Goal: Task Accomplishment & Management: Manage account settings

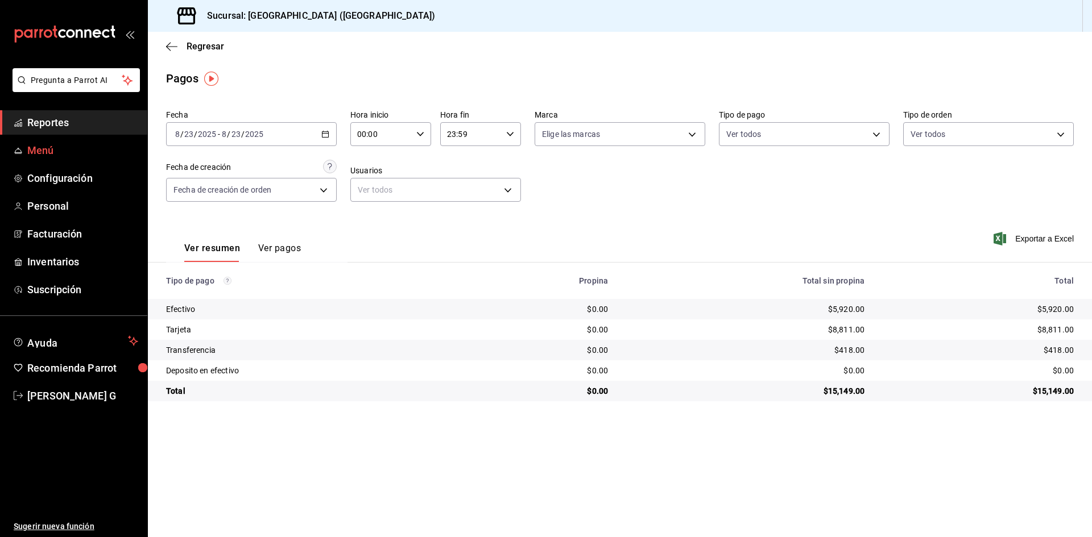
click at [65, 133] on link "Reportes" at bounding box center [73, 122] width 147 height 24
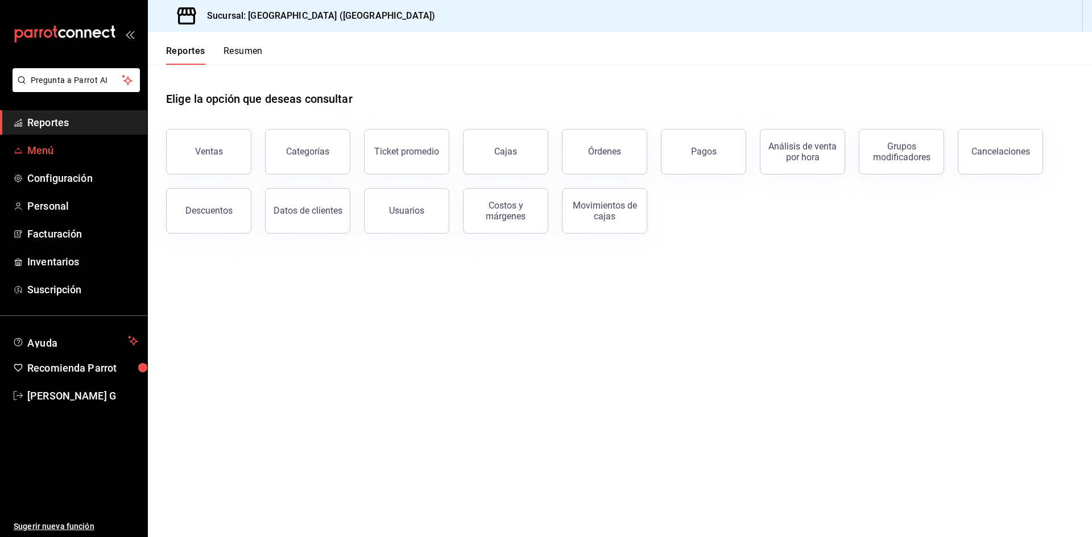
click at [58, 157] on span "Menú" at bounding box center [82, 150] width 111 height 15
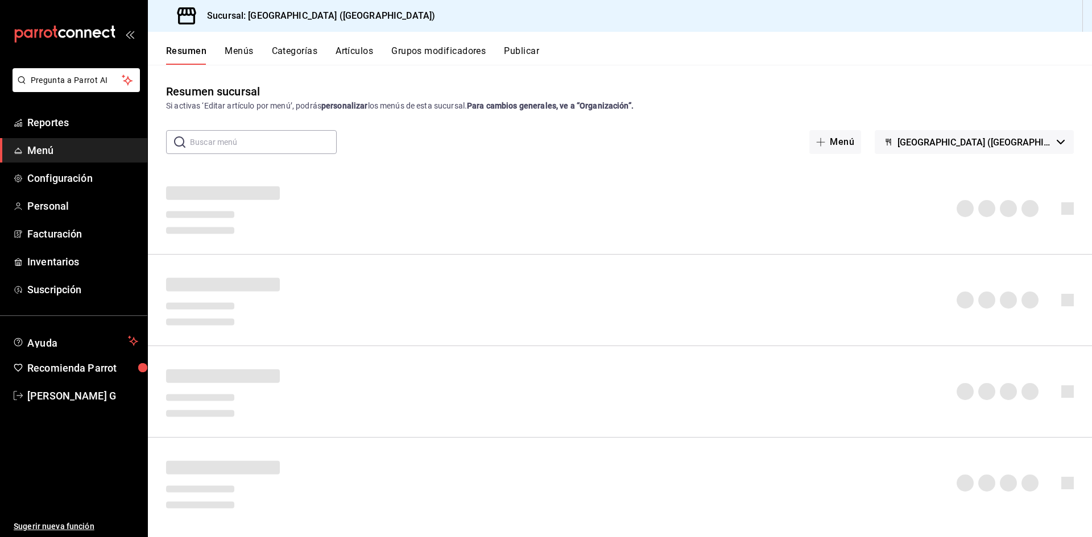
click at [355, 55] on button "Artículos" at bounding box center [355, 55] width 38 height 19
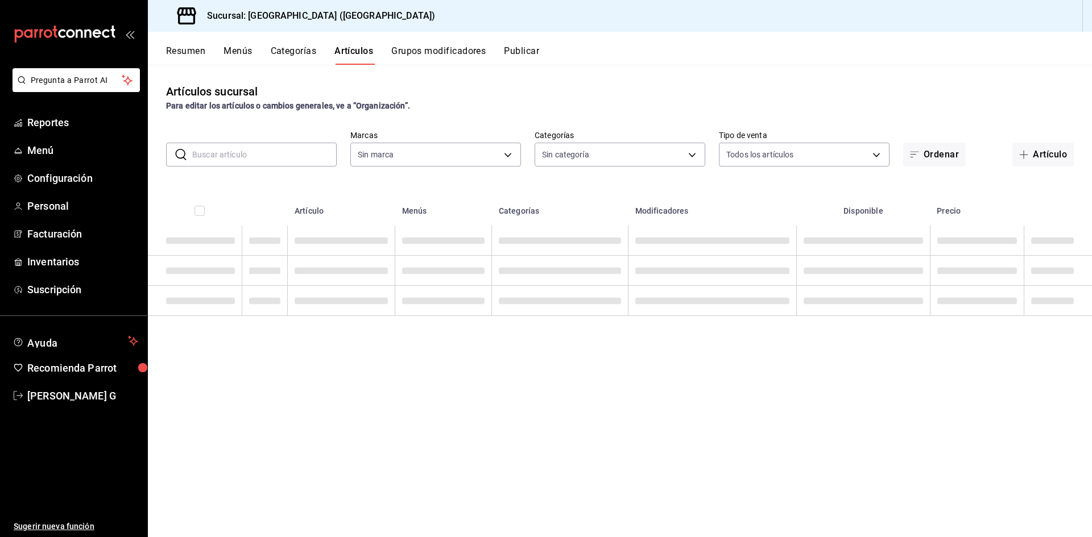
type input "c5b0ed81-af66-4c2d-afb4-f59aa1ecca2b"
click at [276, 155] on input "text" at bounding box center [264, 154] width 144 height 23
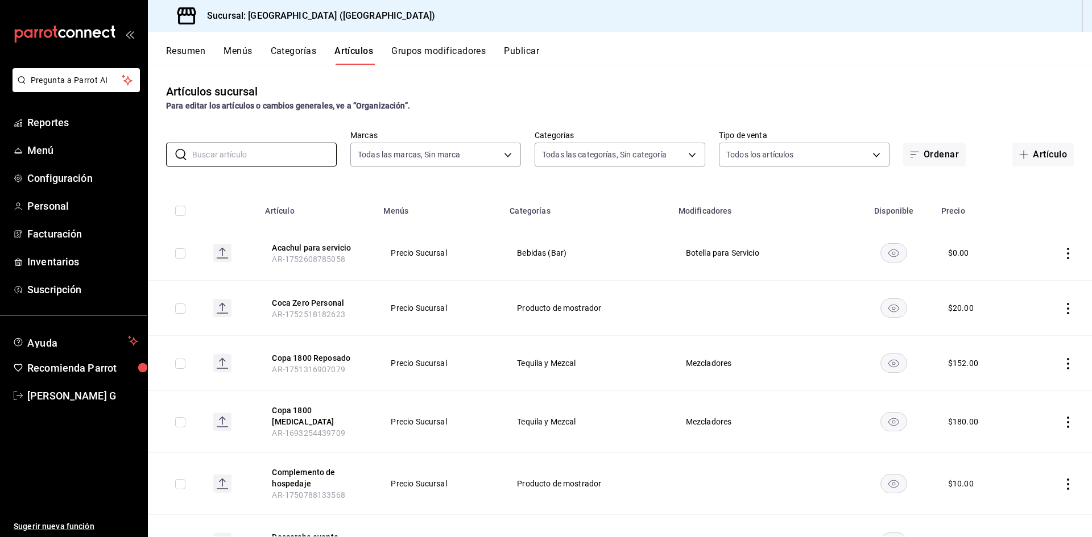
type input "8c3fc7fb-afc8-4fcf-a35f-97b25a26b173,d858cdb4-7991-4d76-a946-9f508960b44e,730af…"
type input "CARG"
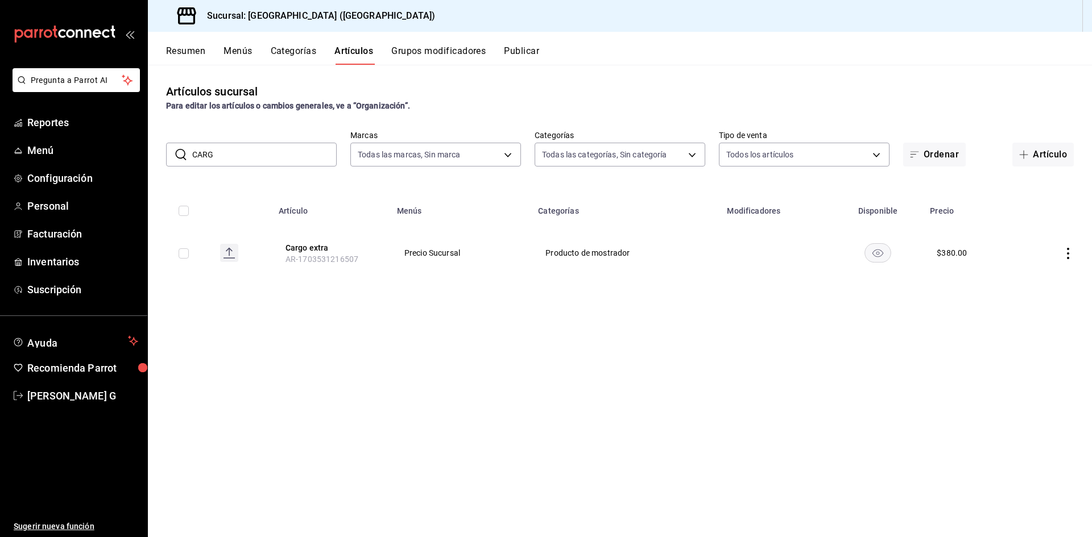
click at [1068, 249] on icon "actions" at bounding box center [1068, 253] width 2 height 11
click at [1037, 274] on span "Editar" at bounding box center [1034, 280] width 30 height 12
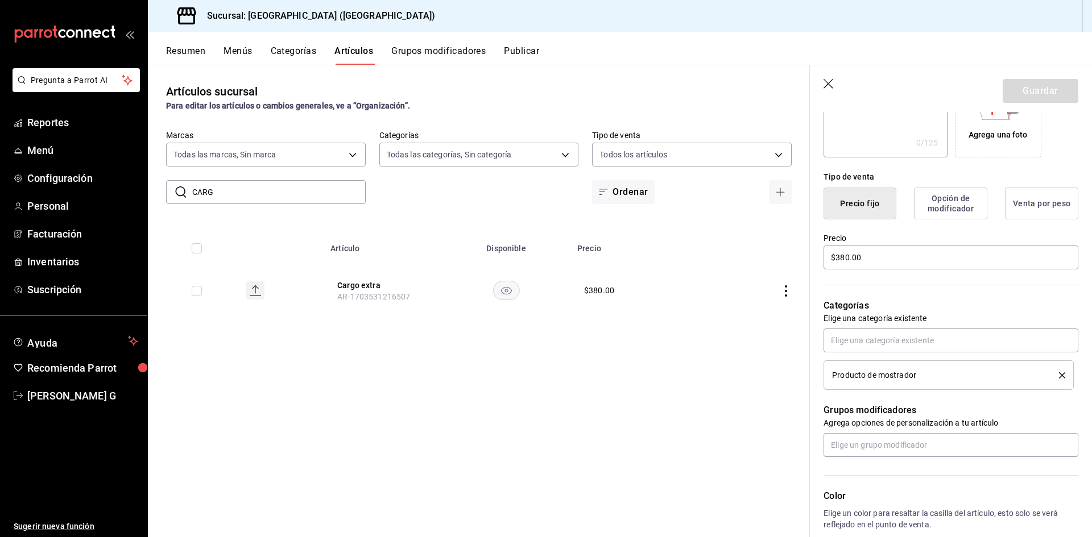
scroll to position [228, 0]
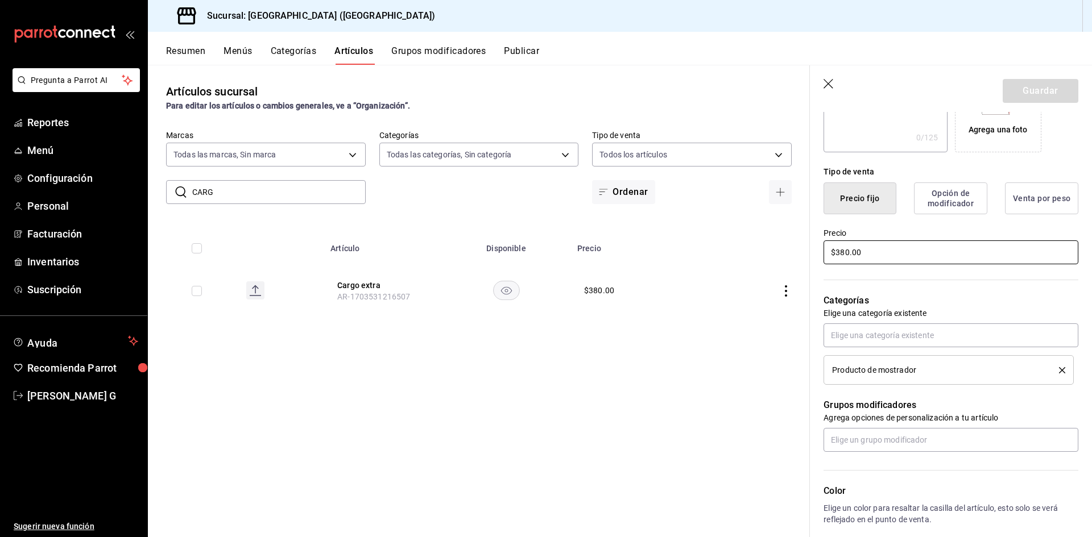
drag, startPoint x: 847, startPoint y: 254, endPoint x: 865, endPoint y: 254, distance: 17.6
click at [847, 254] on input "$380.00" at bounding box center [951, 253] width 255 height 24
type input "$300.00"
click at [1039, 90] on button "Guardar" at bounding box center [1041, 91] width 76 height 24
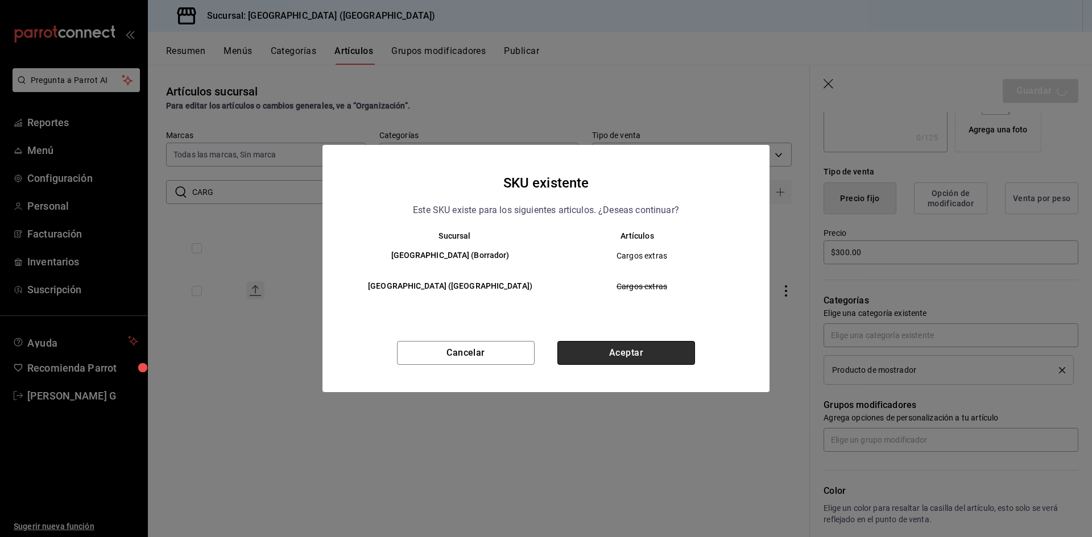
click at [673, 353] on button "Aceptar" at bounding box center [626, 353] width 138 height 24
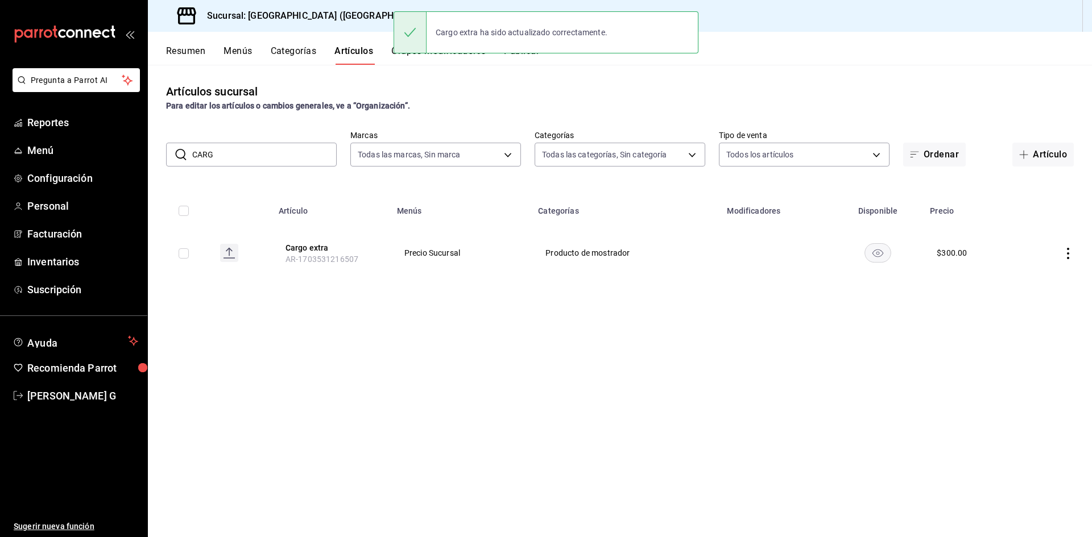
click at [526, 56] on div "Cargo extra ha sido actualizado correctamente." at bounding box center [546, 32] width 305 height 49
click at [526, 60] on button "Publicar" at bounding box center [521, 55] width 35 height 19
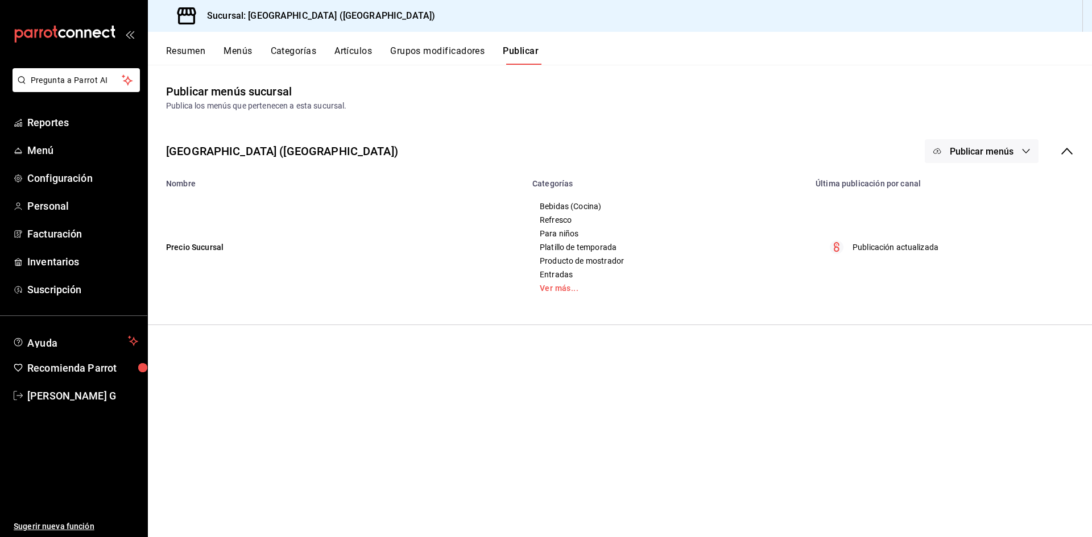
click at [1000, 151] on span "Publicar menús" at bounding box center [982, 151] width 64 height 11
click at [1000, 190] on span "Punto de venta" at bounding box center [998, 189] width 55 height 12
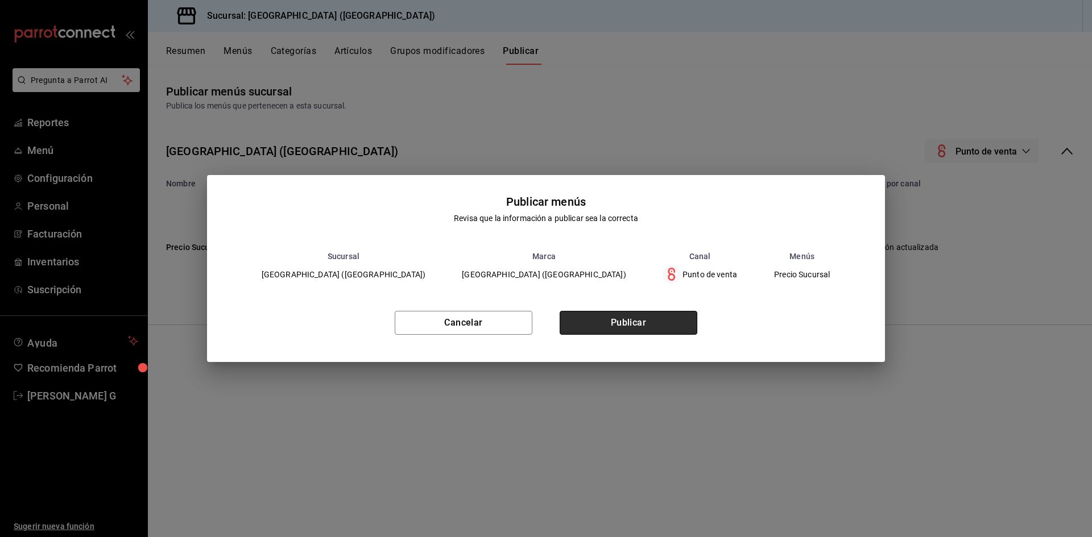
click at [641, 326] on button "Publicar" at bounding box center [629, 323] width 138 height 24
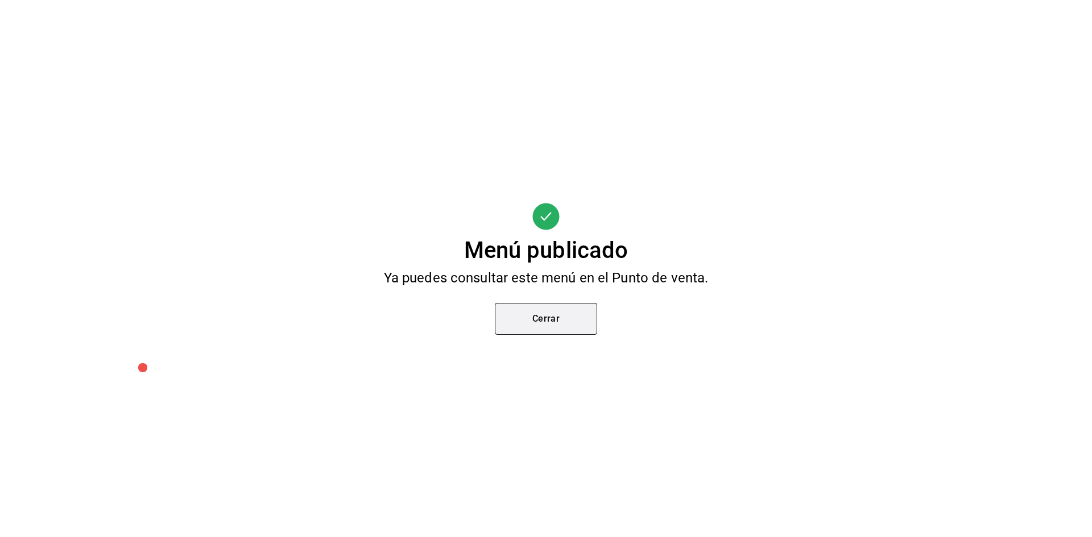
drag, startPoint x: 574, startPoint y: 321, endPoint x: 413, endPoint y: 9, distance: 351.6
click at [574, 321] on button "Cerrar" at bounding box center [546, 319] width 102 height 32
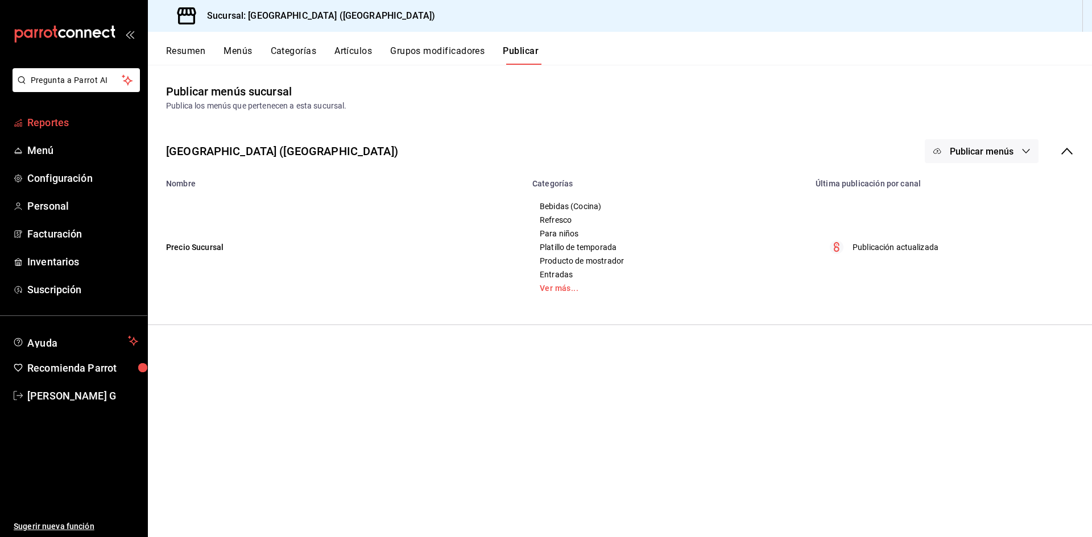
click at [75, 129] on span "Reportes" at bounding box center [82, 122] width 111 height 15
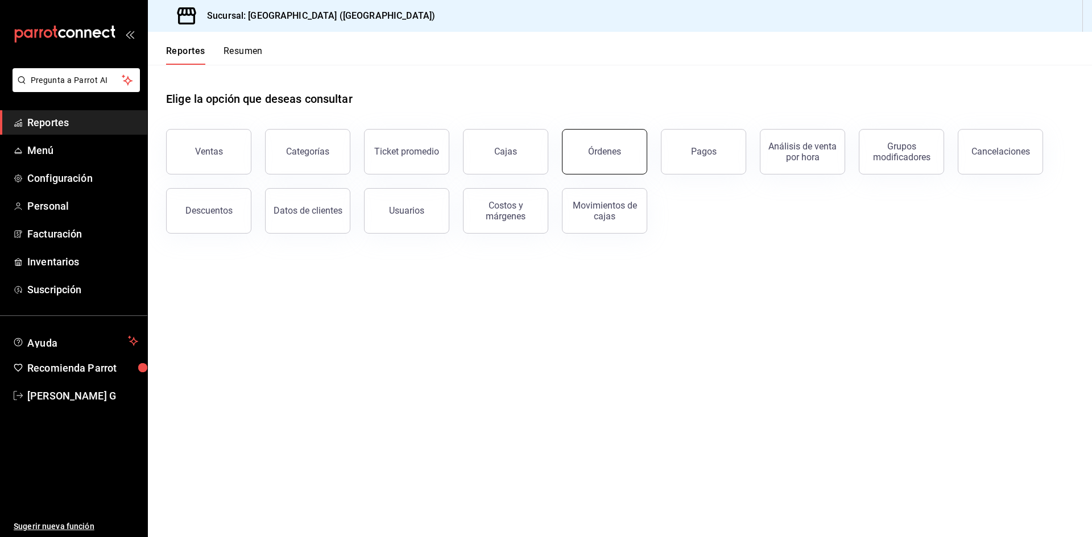
click at [611, 158] on button "Órdenes" at bounding box center [604, 152] width 85 height 46
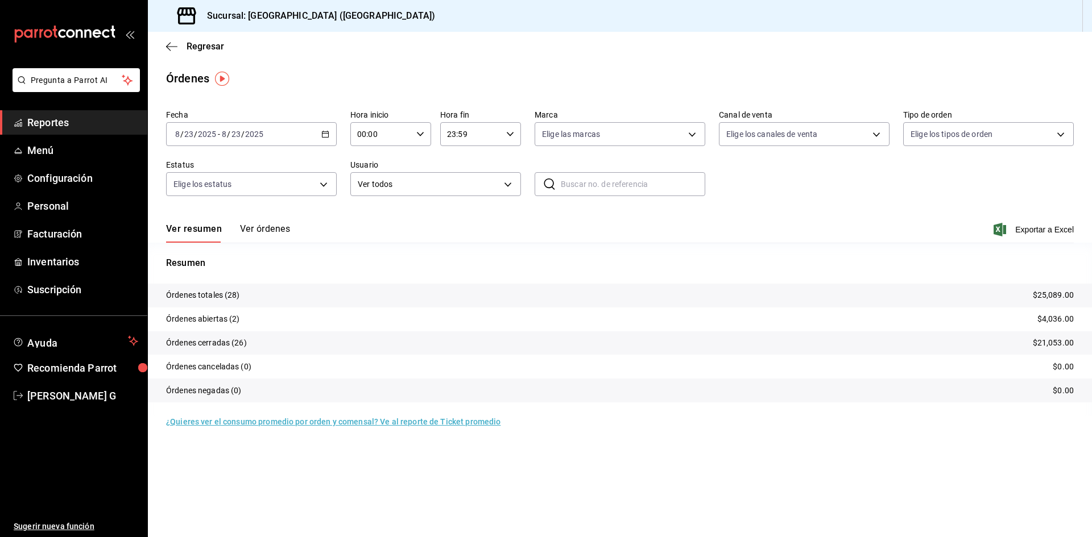
click at [274, 229] on button "Ver órdenes" at bounding box center [265, 233] width 50 height 19
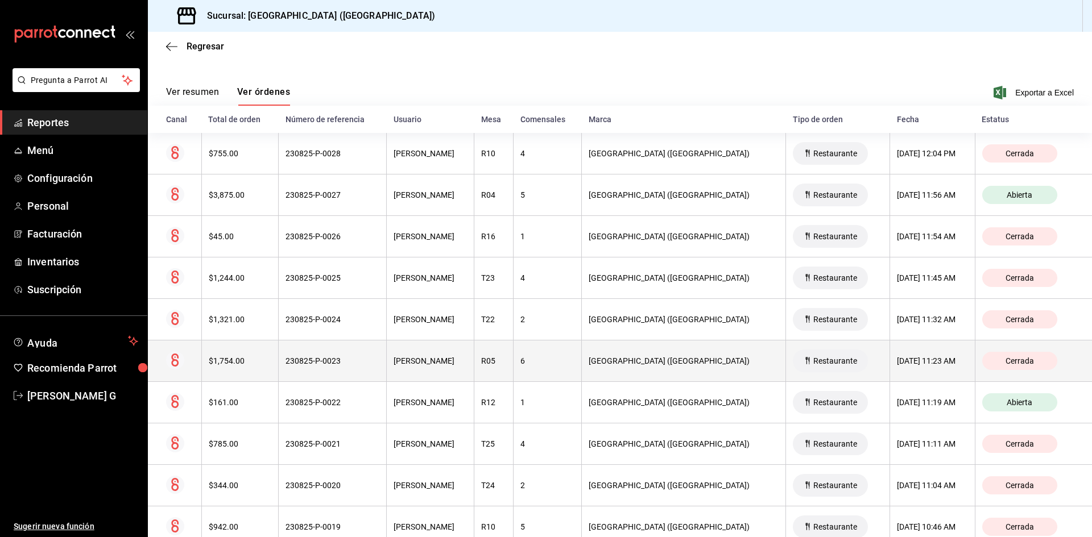
scroll to position [305, 0]
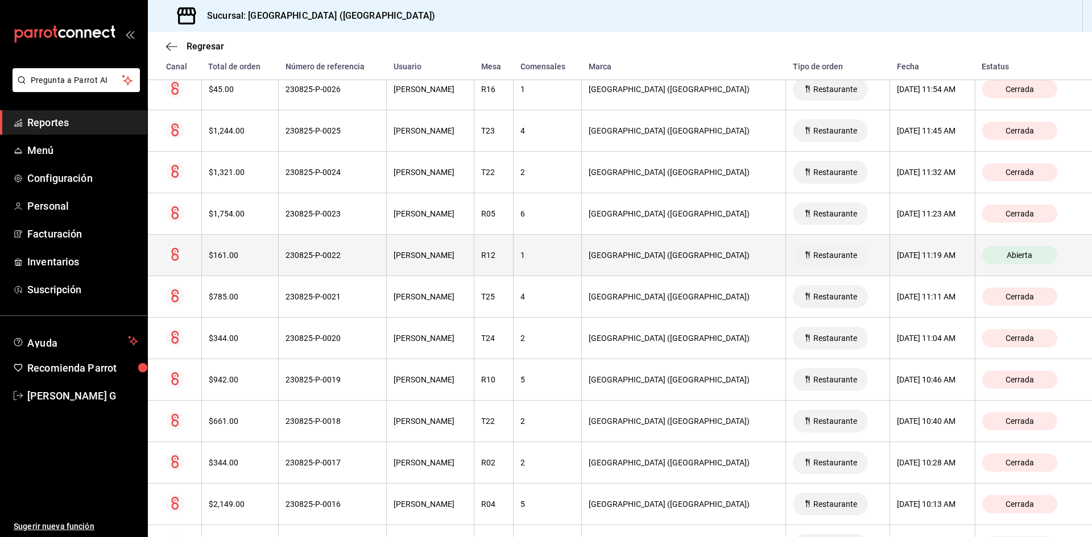
click at [375, 254] on div "230825-P-0022" at bounding box center [333, 255] width 94 height 9
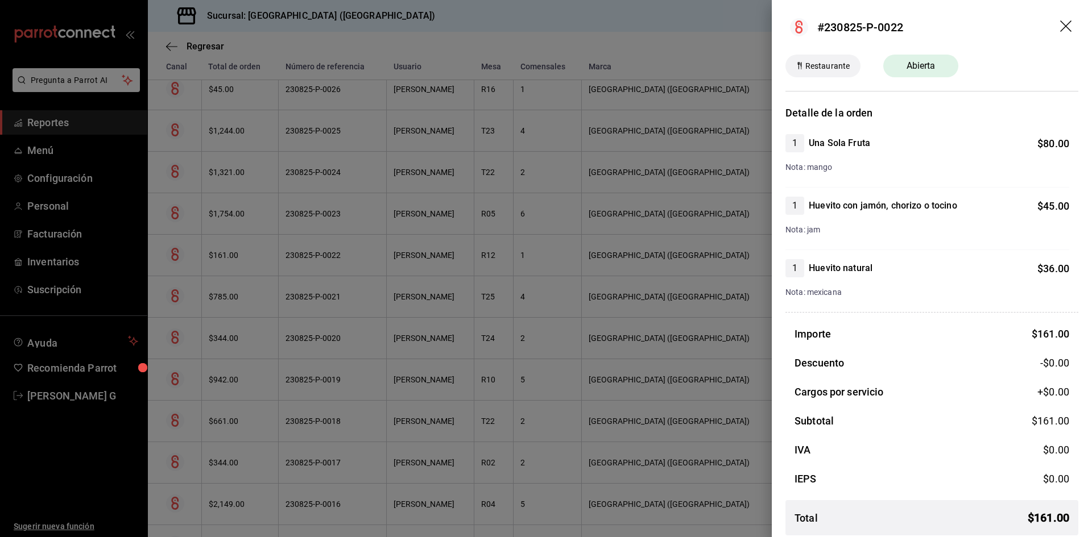
click at [1073, 18] on header "#230825-P-0022" at bounding box center [932, 27] width 320 height 55
click at [1062, 28] on icon "drag" at bounding box center [1067, 27] width 14 height 14
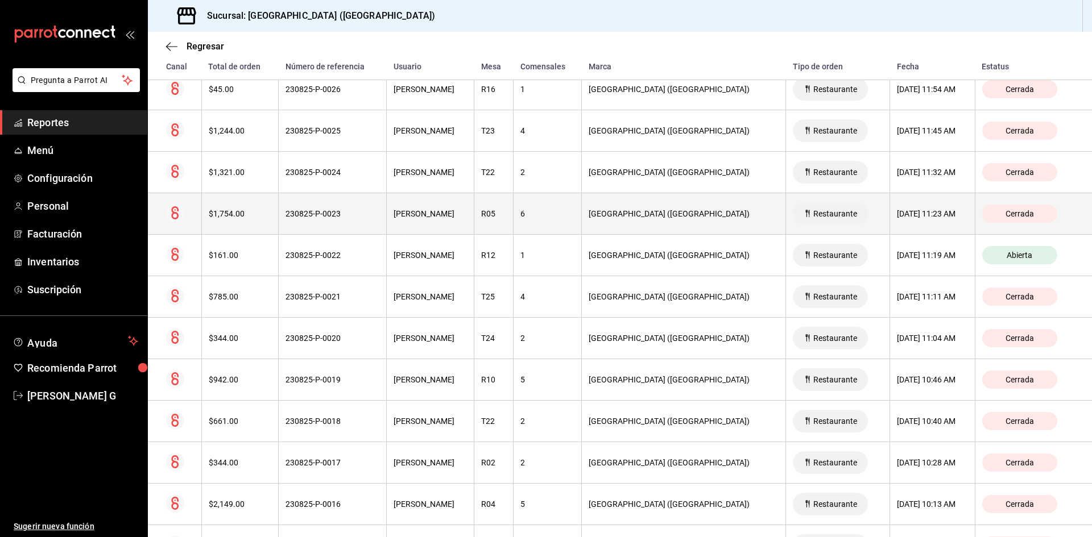
scroll to position [192, 0]
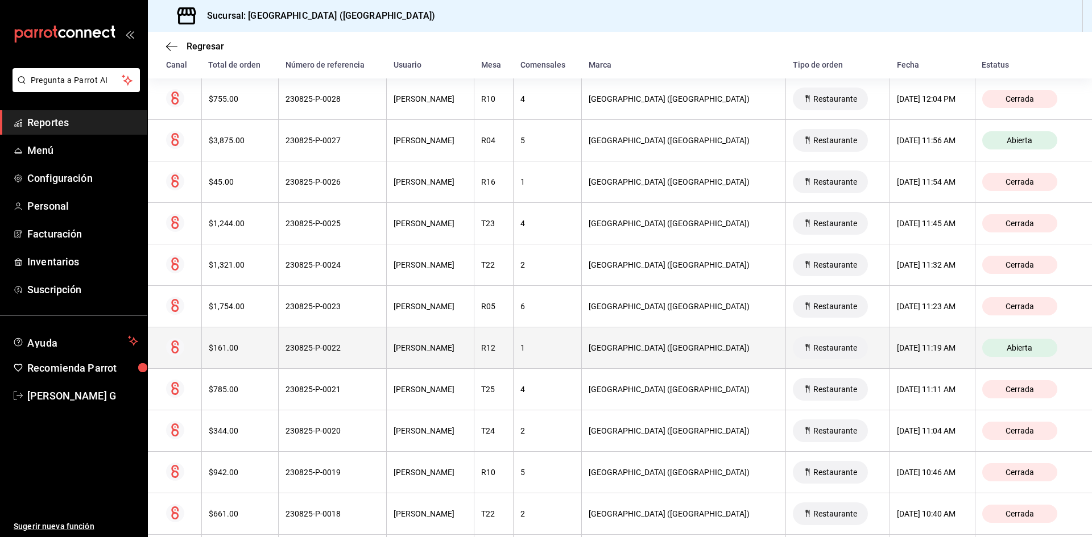
click at [301, 351] on div "230825-P-0022" at bounding box center [333, 348] width 94 height 9
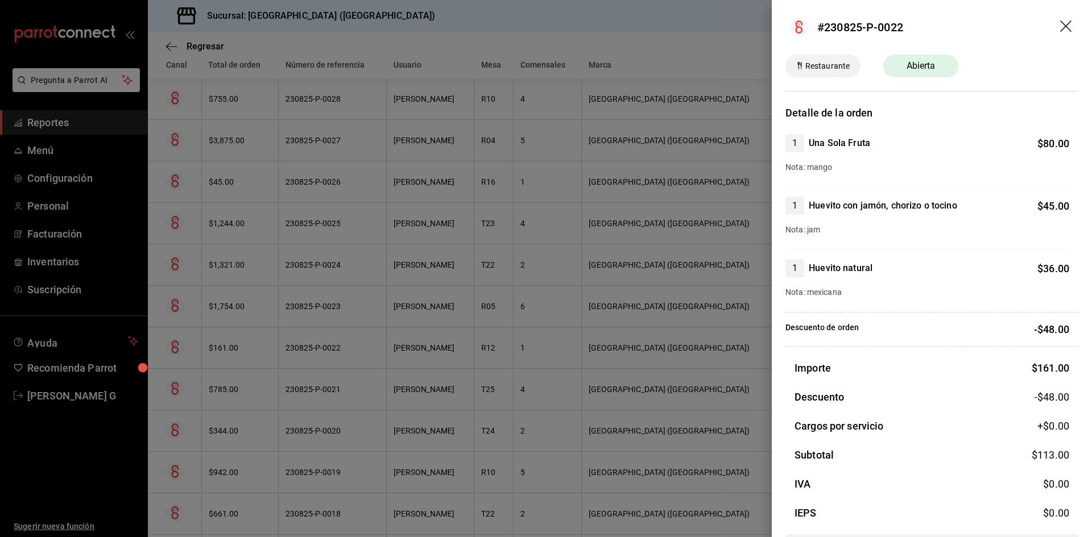
click at [1060, 26] on icon "drag" at bounding box center [1065, 25] width 11 height 11
